Goal: Task Accomplishment & Management: Complete application form

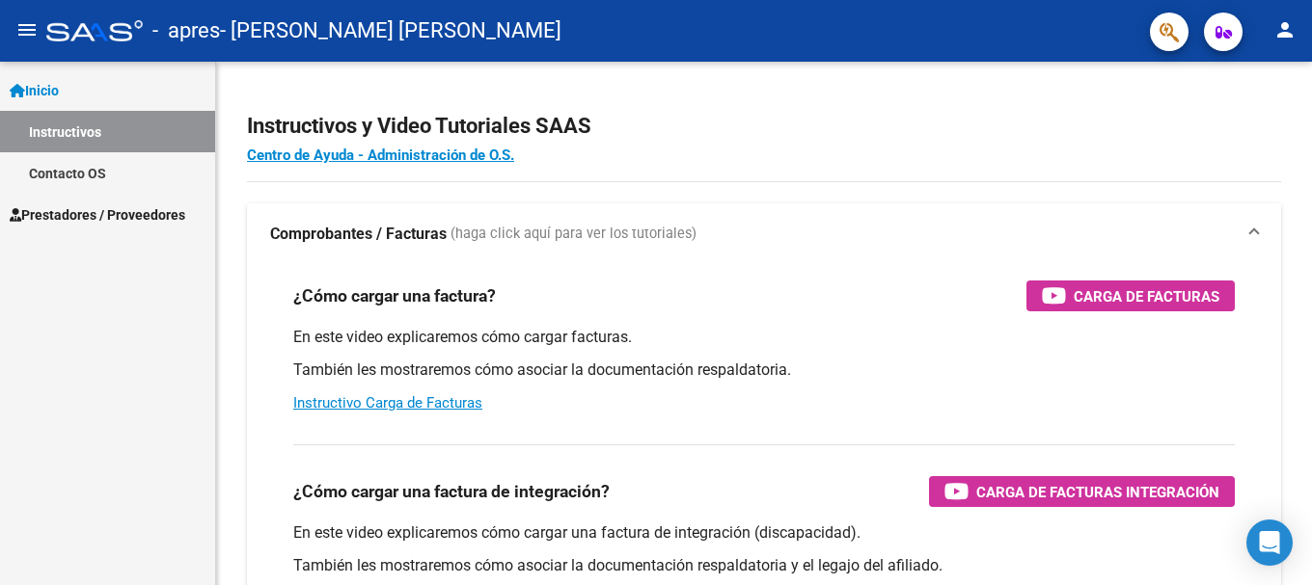
click at [41, 95] on span "Inicio" at bounding box center [34, 90] width 49 height 21
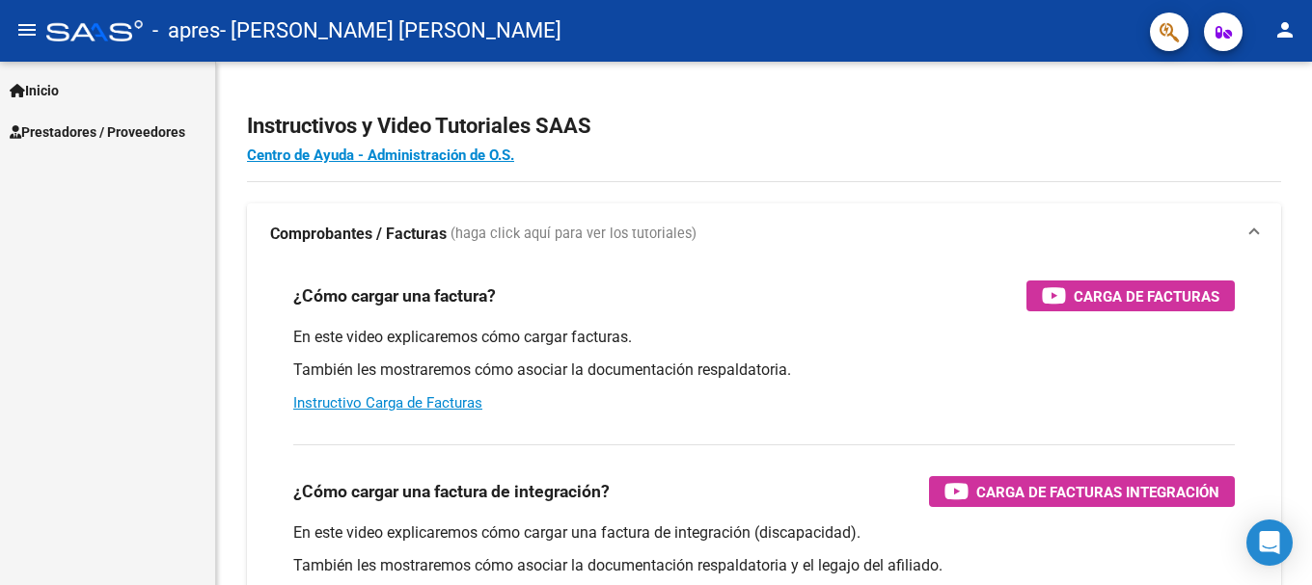
click at [68, 129] on span "Prestadores / Proveedores" at bounding box center [98, 132] width 176 height 21
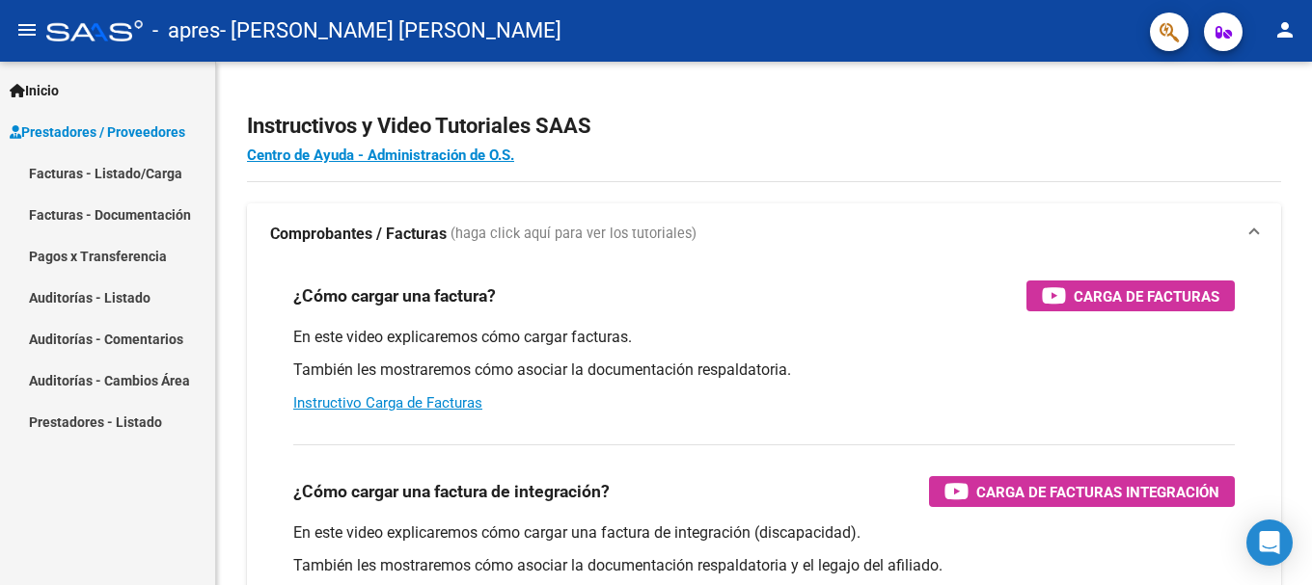
click at [114, 183] on link "Facturas - Listado/Carga" at bounding box center [107, 172] width 215 height 41
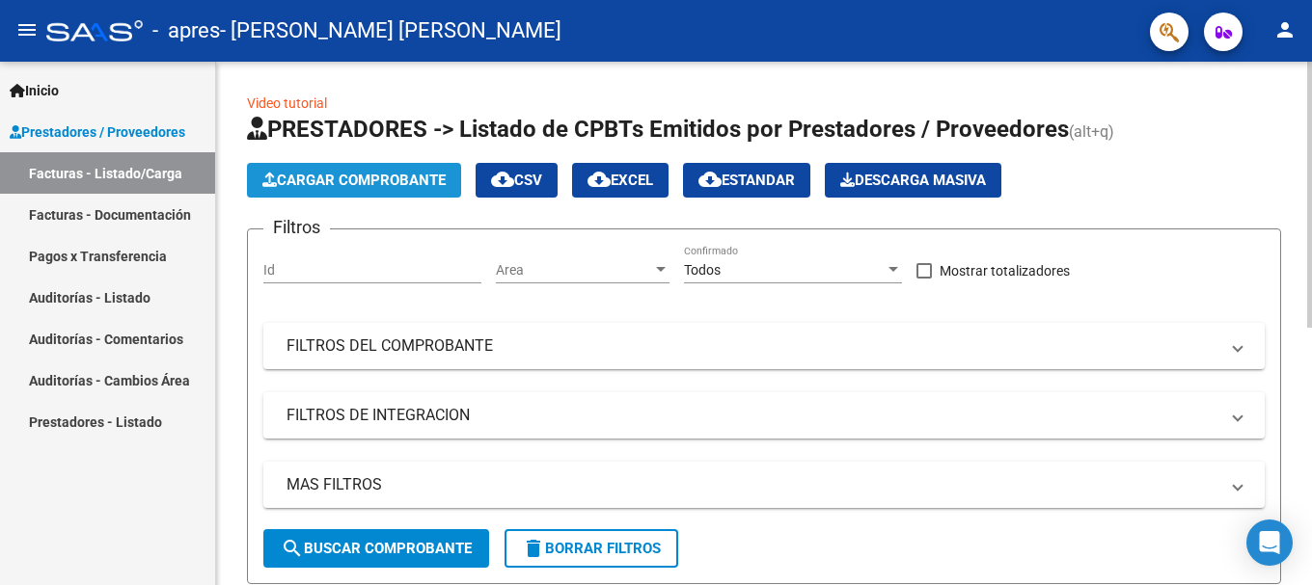
click at [380, 183] on span "Cargar Comprobante" at bounding box center [353, 180] width 183 height 17
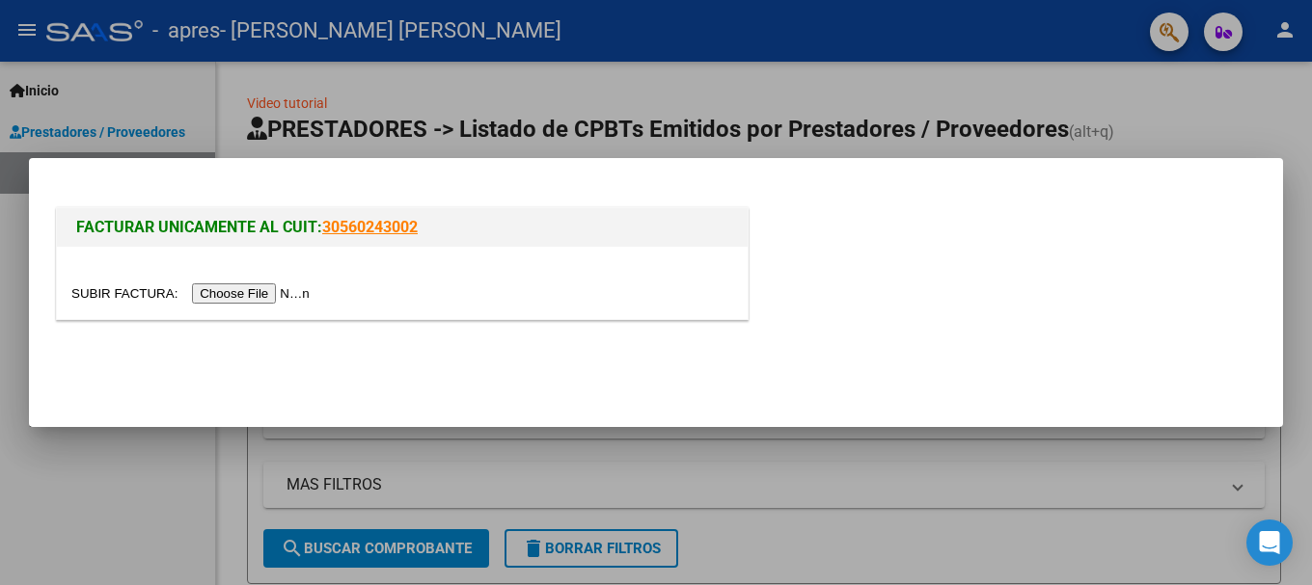
click at [278, 291] on input "file" at bounding box center [193, 294] width 244 height 20
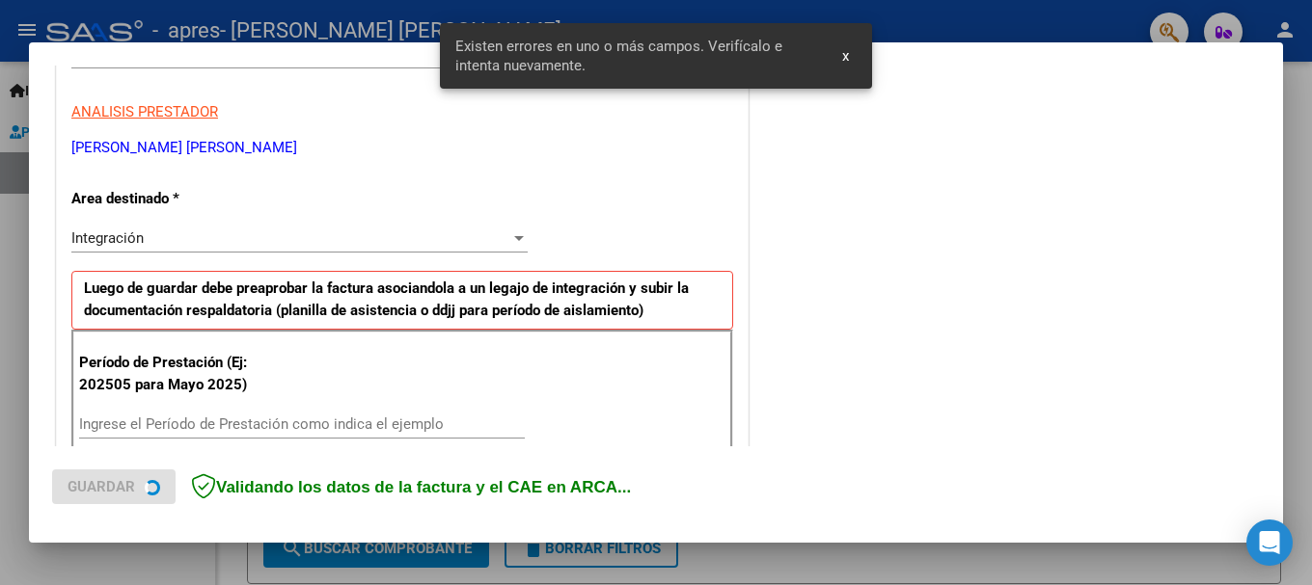
scroll to position [446, 0]
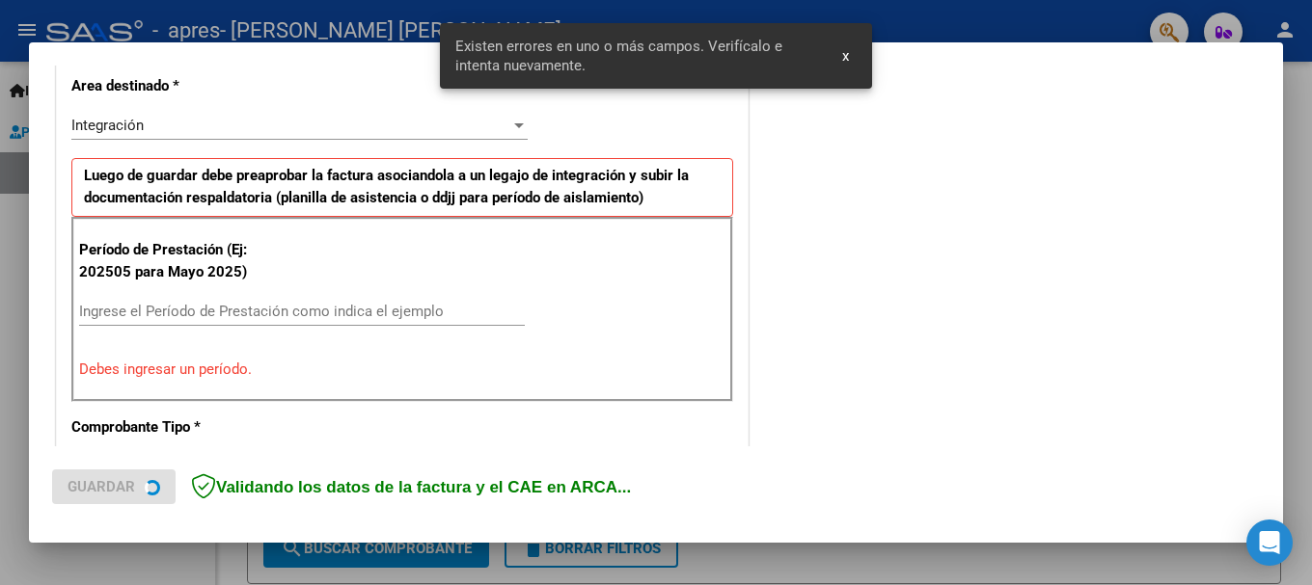
click at [200, 312] on input "Ingrese el Período de Prestación como indica el ejemplo" at bounding box center [302, 311] width 446 height 17
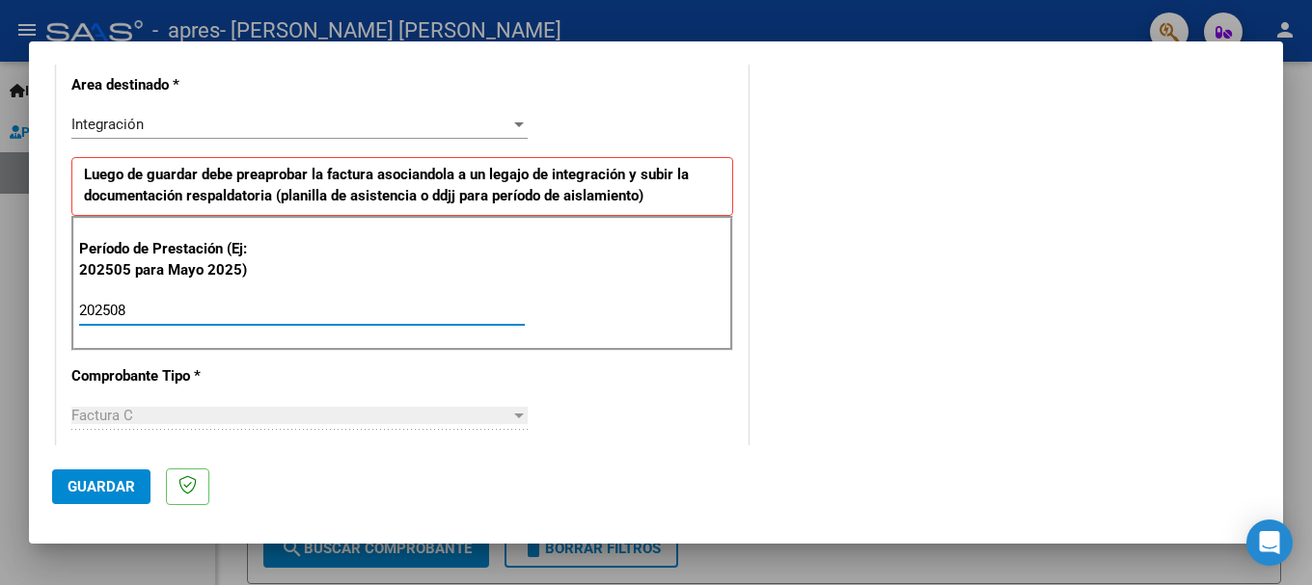
type input "202508"
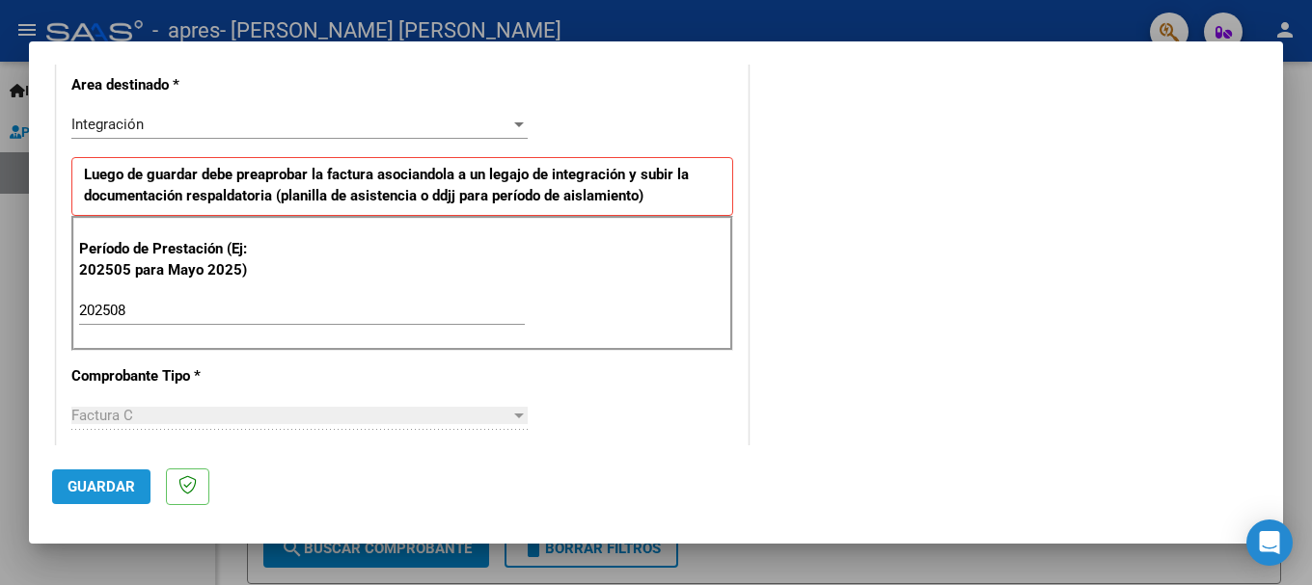
click at [115, 484] on span "Guardar" at bounding box center [102, 486] width 68 height 17
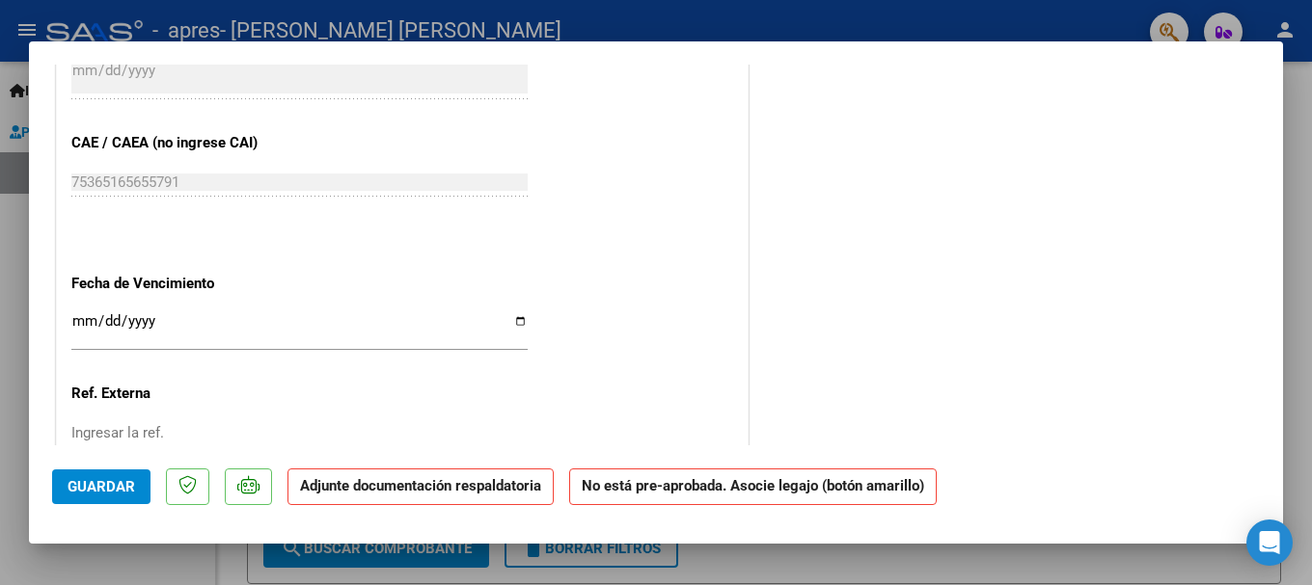
scroll to position [1254, 0]
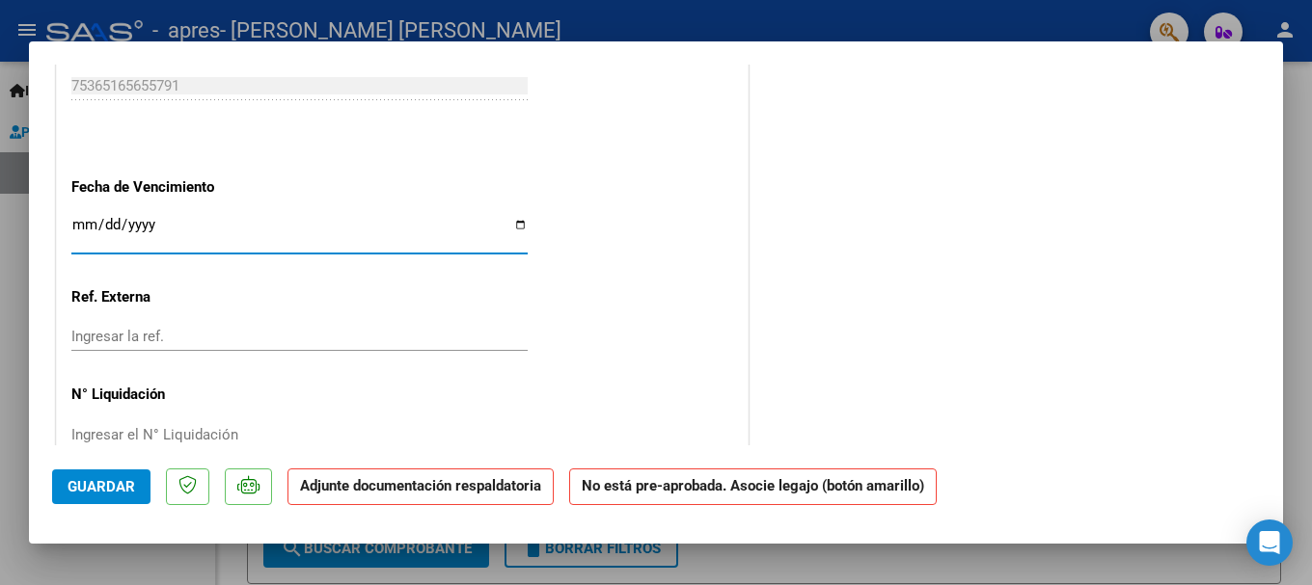
click at [512, 225] on input "Ingresar la fecha" at bounding box center [299, 232] width 456 height 31
click at [514, 226] on input "Ingresar la fecha" at bounding box center [299, 232] width 456 height 31
type input "[DATE]"
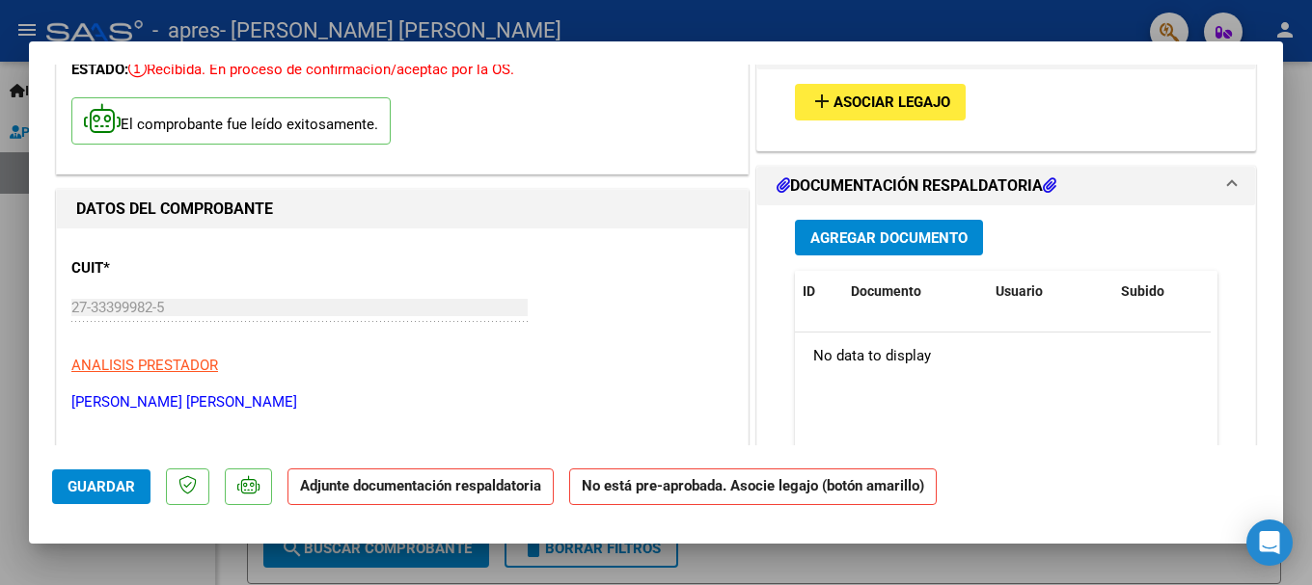
scroll to position [41, 0]
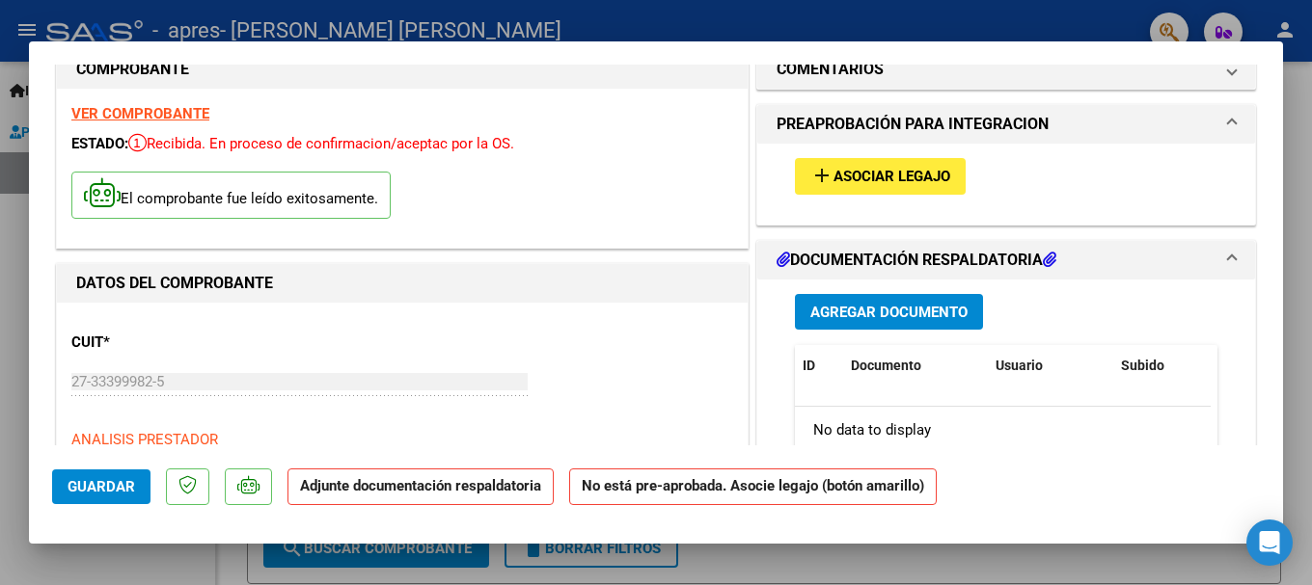
click at [857, 176] on span "Asociar Legajo" at bounding box center [891, 177] width 117 height 17
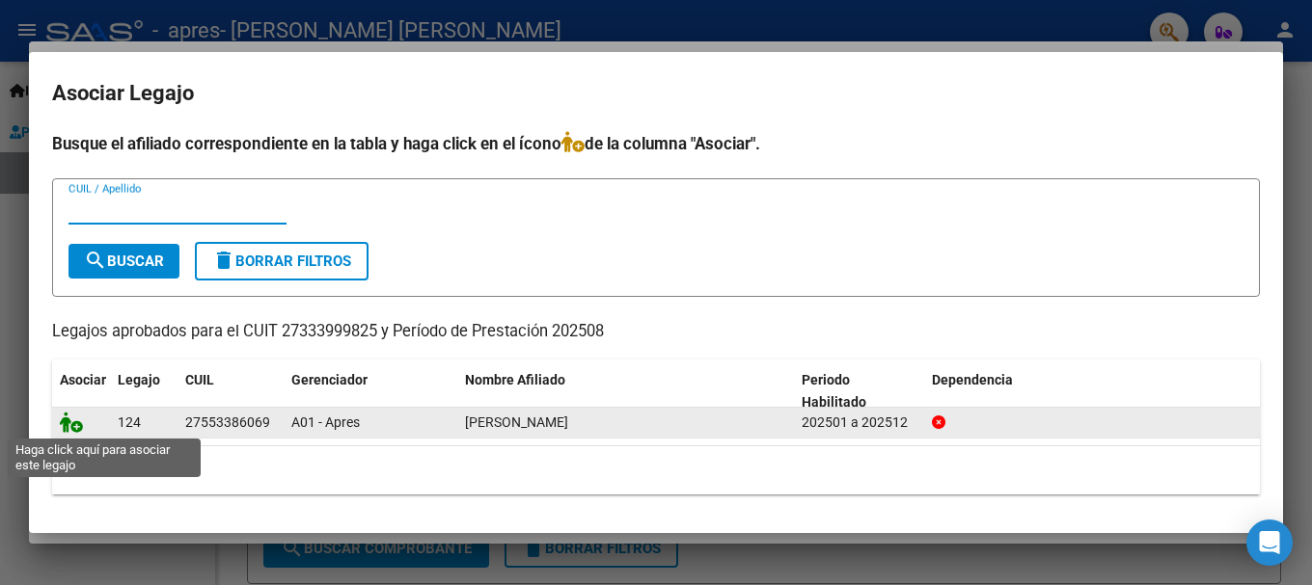
click at [71, 425] on icon at bounding box center [71, 422] width 23 height 21
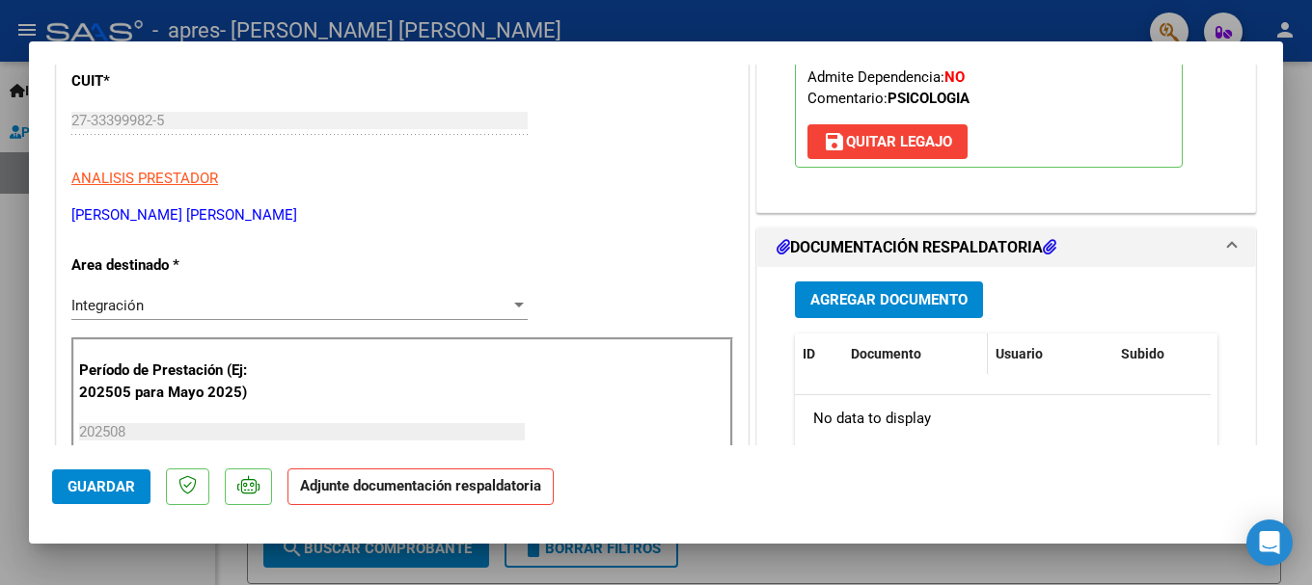
scroll to position [289, 0]
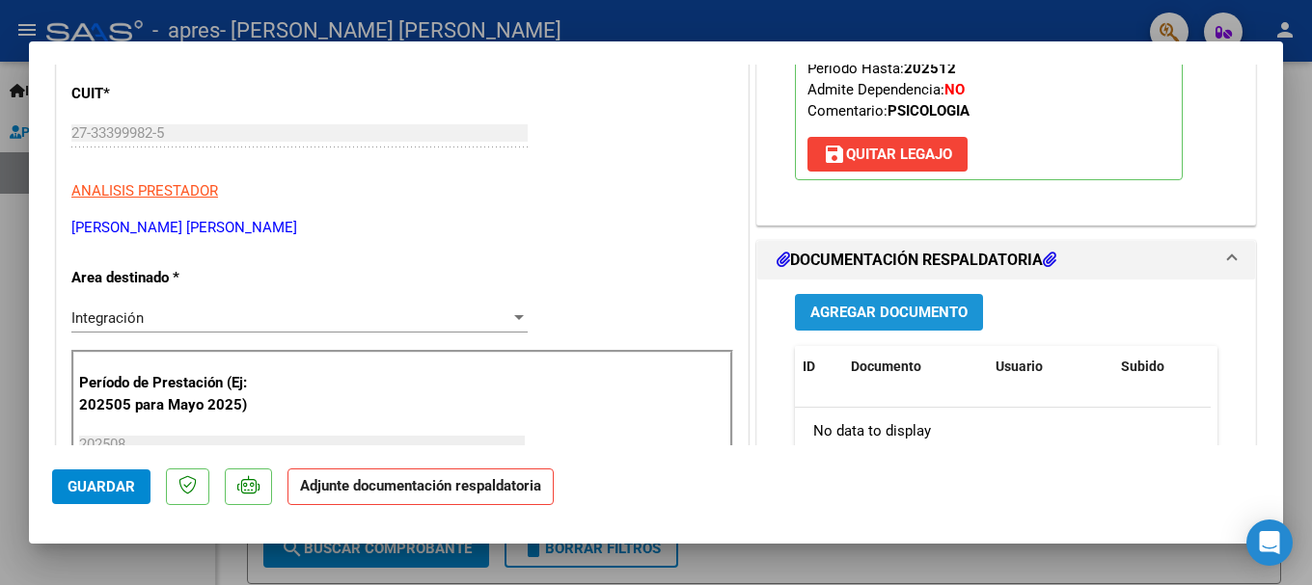
click at [918, 316] on span "Agregar Documento" at bounding box center [888, 313] width 157 height 17
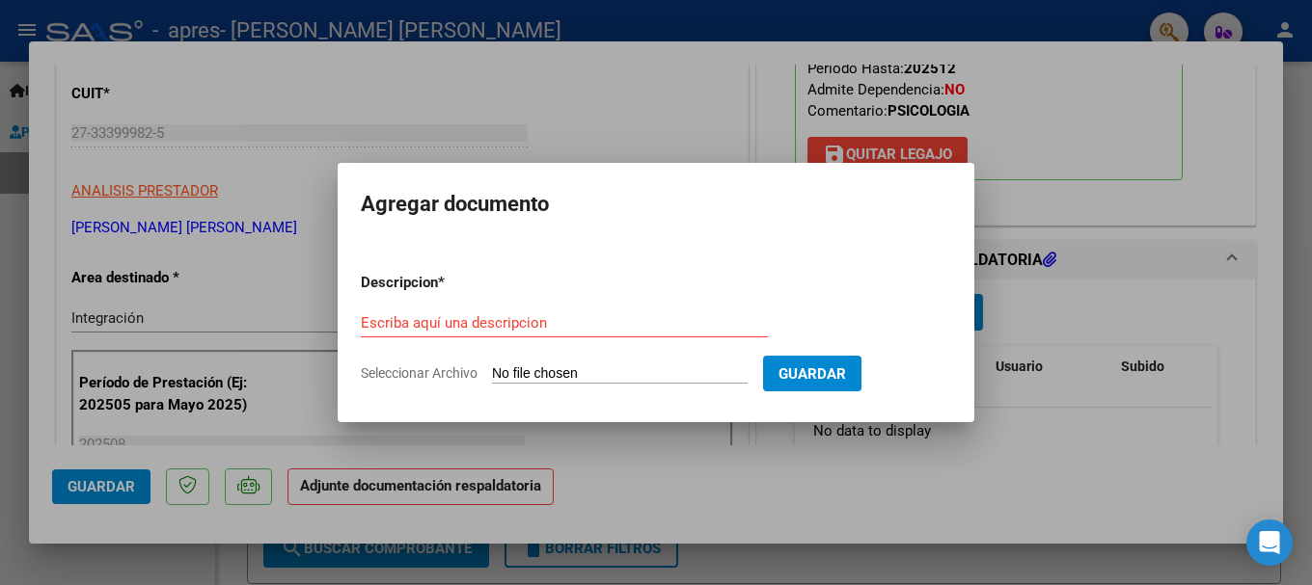
click at [451, 369] on span "Seleccionar Archivo" at bounding box center [419, 372] width 117 height 15
click at [492, 369] on input "Seleccionar Archivo" at bounding box center [620, 374] width 256 height 18
type input "C:\fakepath\Asistencia Reina.pdf"
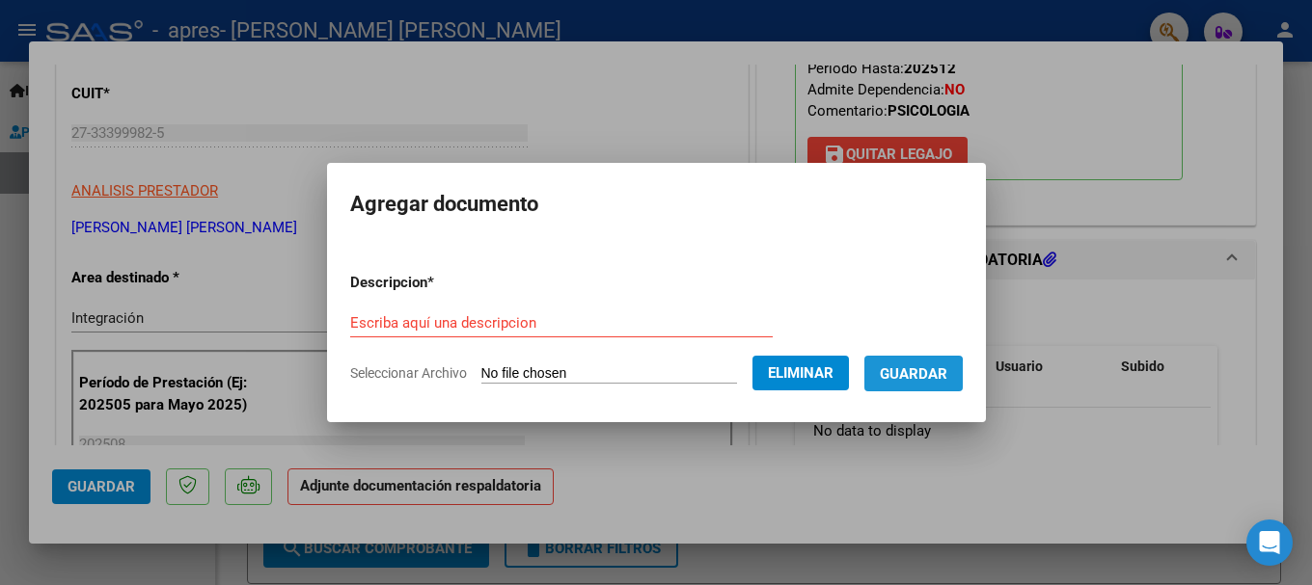
click at [911, 378] on span "Guardar" at bounding box center [914, 373] width 68 height 17
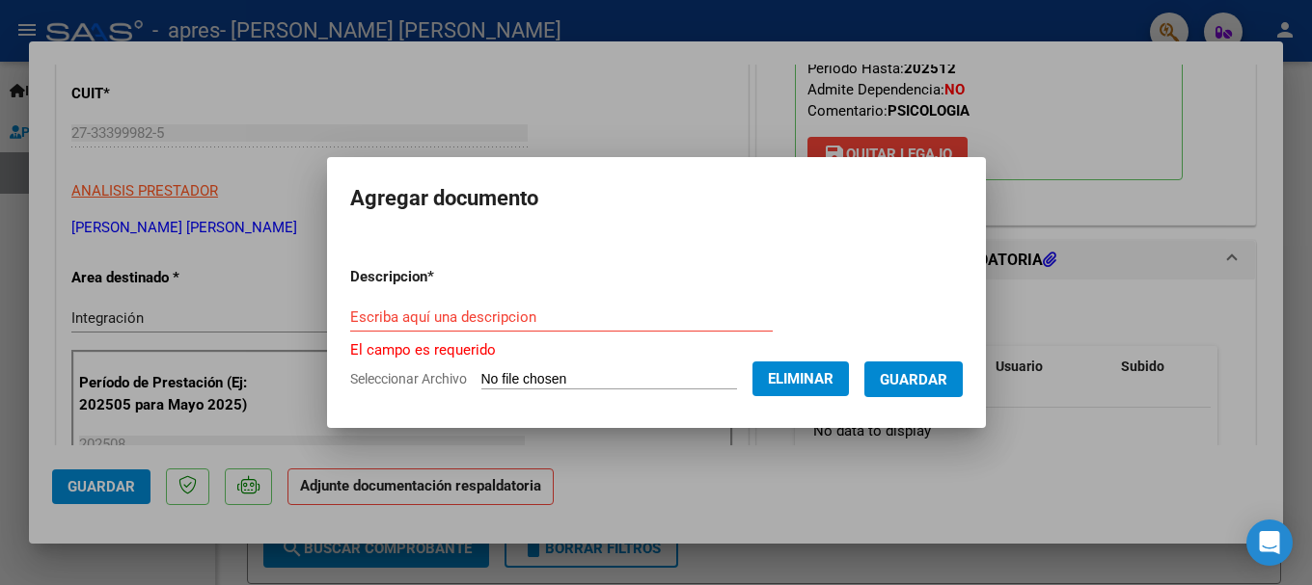
click at [571, 330] on div "Escriba aquí una descripcion" at bounding box center [561, 317] width 422 height 29
click at [569, 323] on input "Escriba aquí una descripcion" at bounding box center [561, 317] width 422 height 17
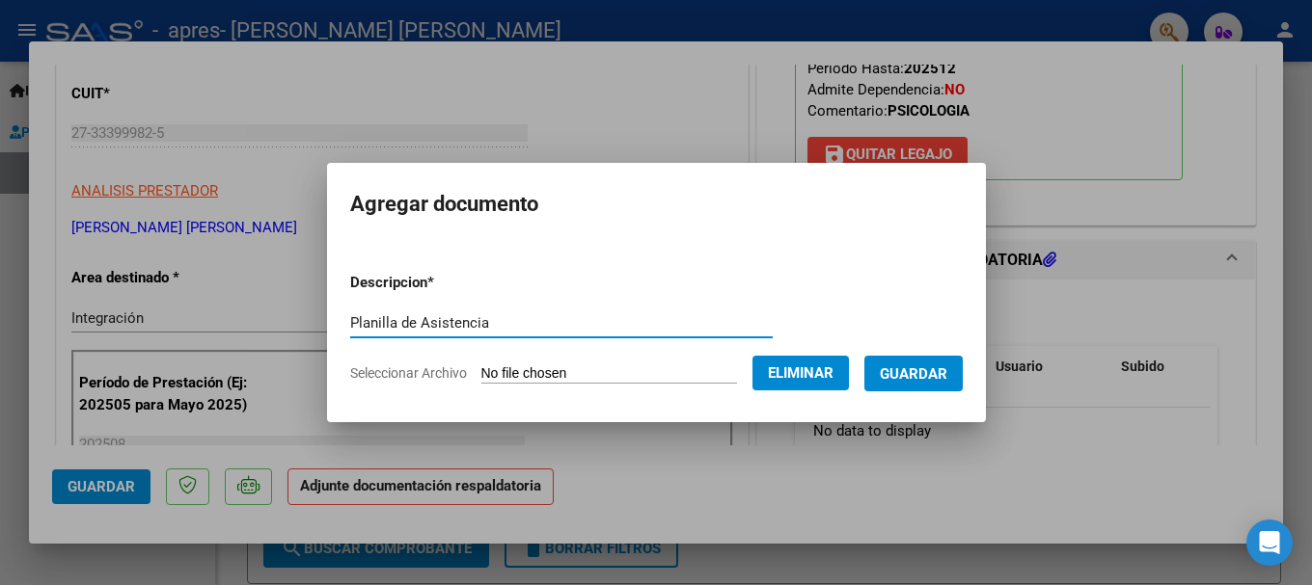
type input "Planilla de Asistencia"
click at [929, 376] on span "Guardar" at bounding box center [914, 373] width 68 height 17
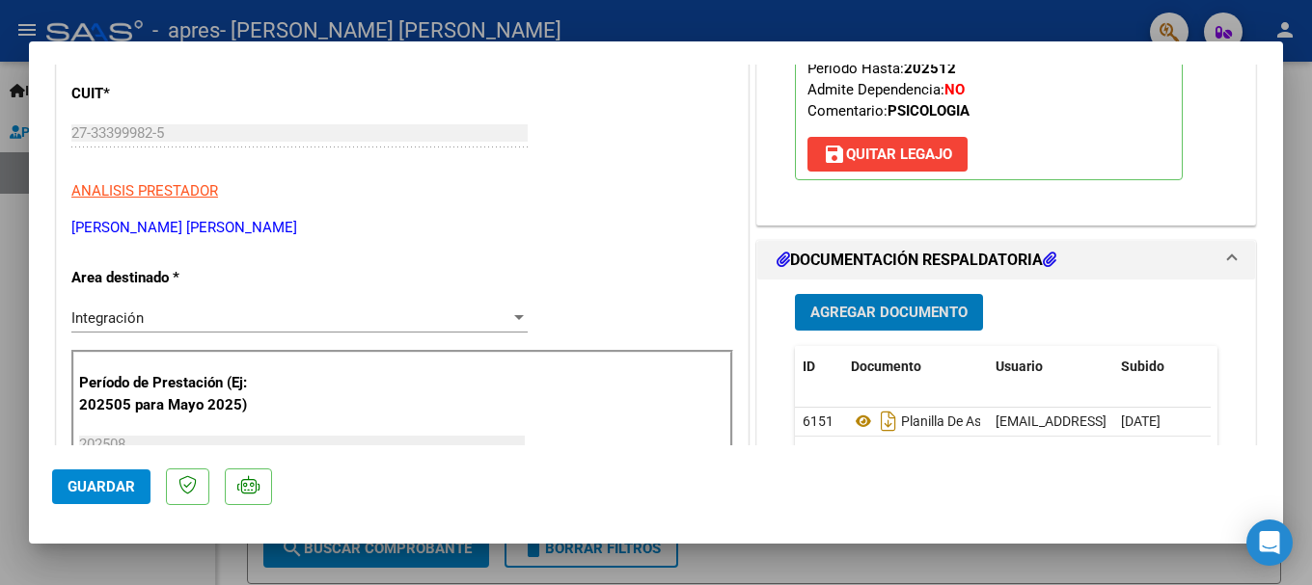
click at [105, 488] on span "Guardar" at bounding box center [102, 486] width 68 height 17
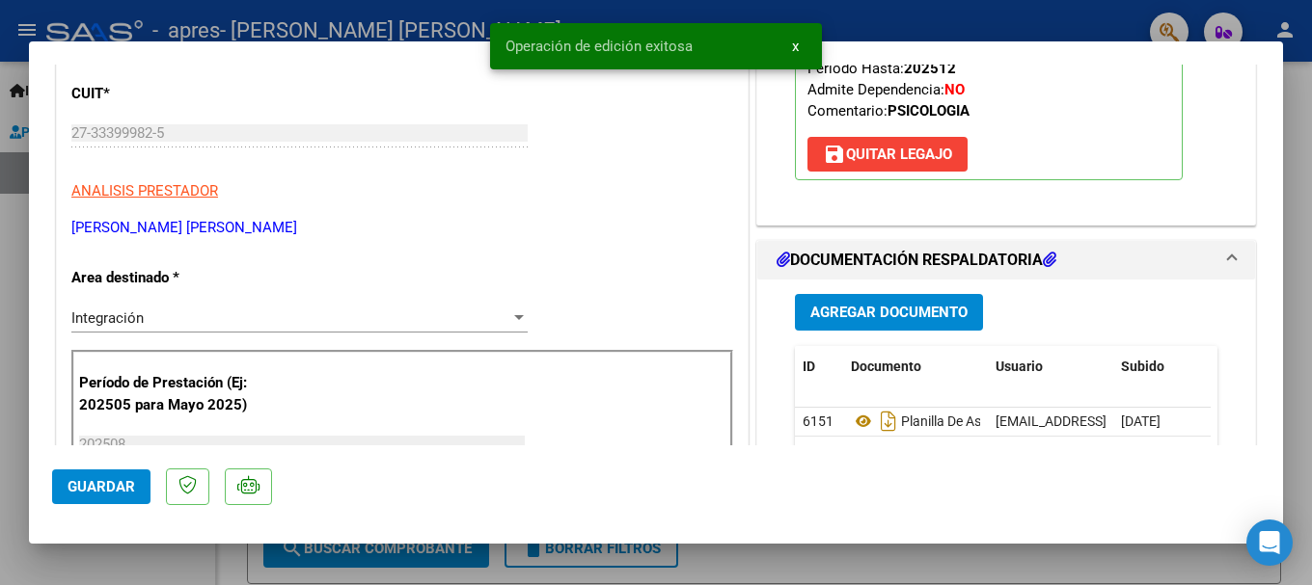
click at [10, 413] on div at bounding box center [656, 292] width 1312 height 585
type input "$ 0,00"
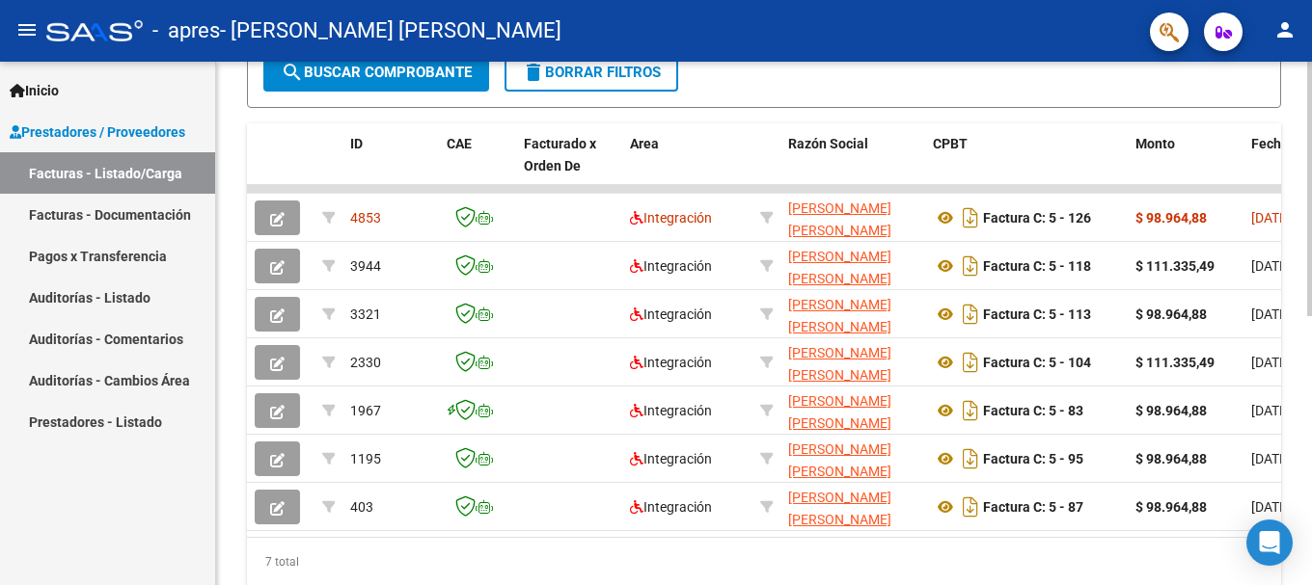
scroll to position [482, 0]
